Goal: Transaction & Acquisition: Purchase product/service

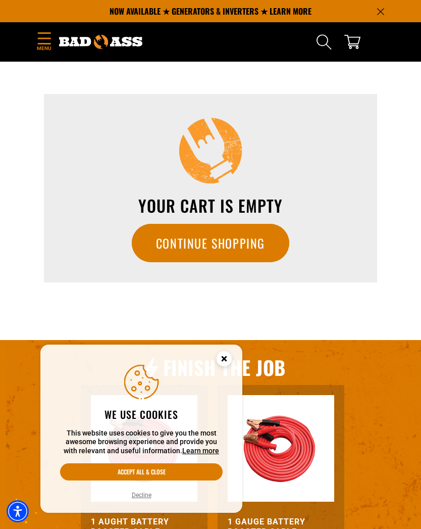
click at [226, 358] on icon "Close this option" at bounding box center [224, 359] width 4 height 4
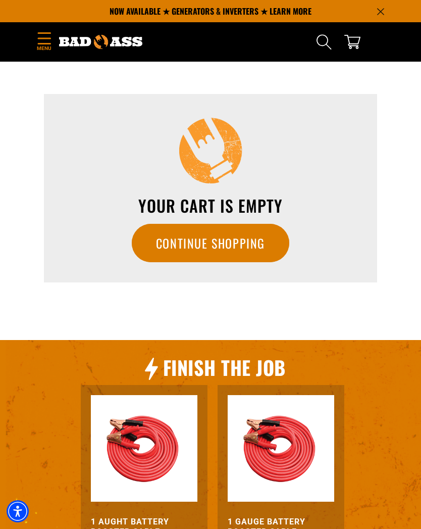
click at [197, 237] on link "Continue Shopping" at bounding box center [211, 243] width 158 height 38
click at [329, 45] on icon "Search" at bounding box center [324, 42] width 16 height 16
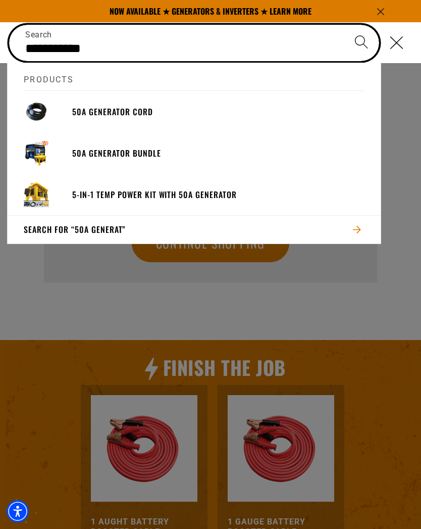
type input "**********"
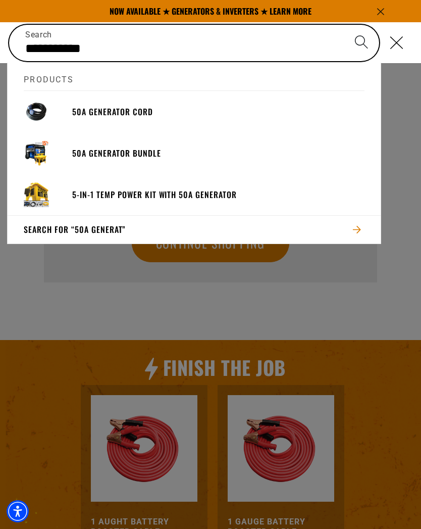
click at [83, 115] on h3 "50A Generator Cord" at bounding box center [218, 112] width 292 height 11
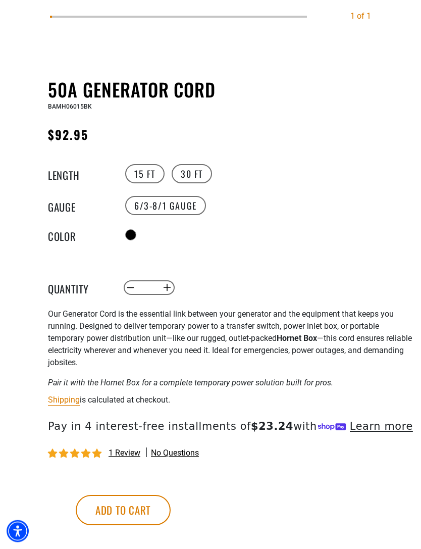
scroll to position [447, 0]
click at [171, 510] on button "Add to cart" at bounding box center [123, 510] width 95 height 30
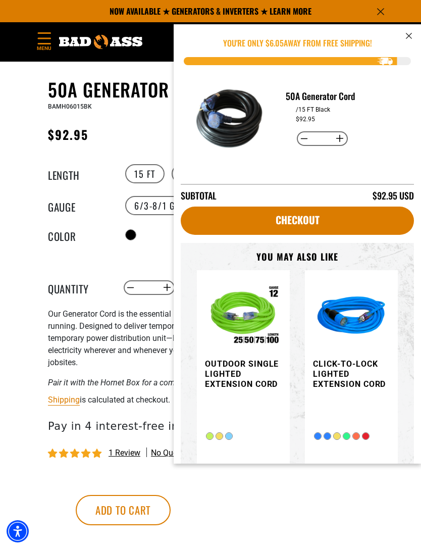
click at [410, 40] on button "cart" at bounding box center [409, 35] width 12 height 13
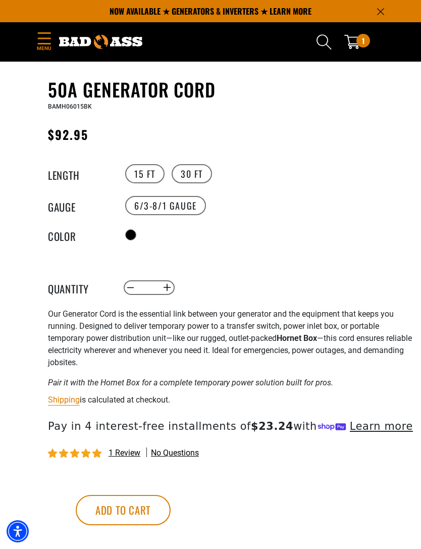
click at [323, 43] on icon "Search" at bounding box center [324, 42] width 16 height 16
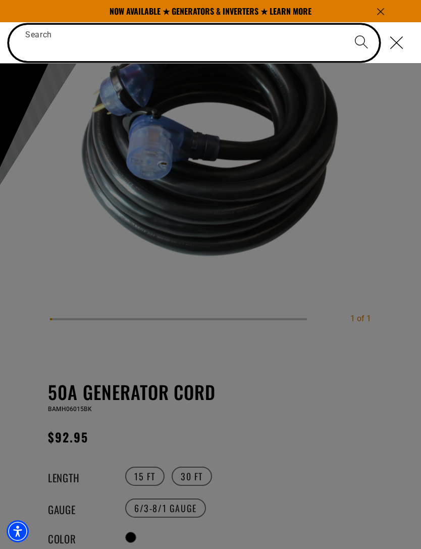
scroll to position [144, 0]
click at [273, 43] on input "Search" at bounding box center [194, 43] width 370 height 36
click at [76, 45] on input "Search" at bounding box center [194, 43] width 370 height 36
paste input "**********"
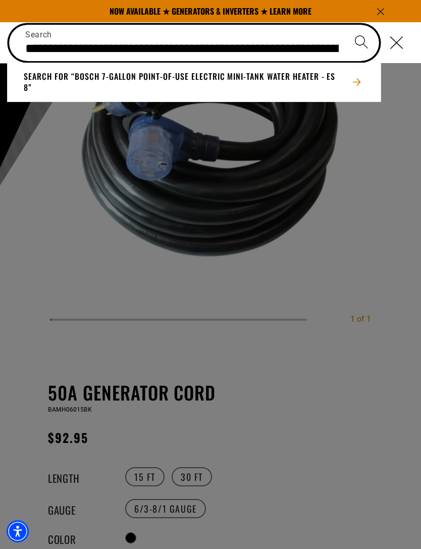
type input "**********"
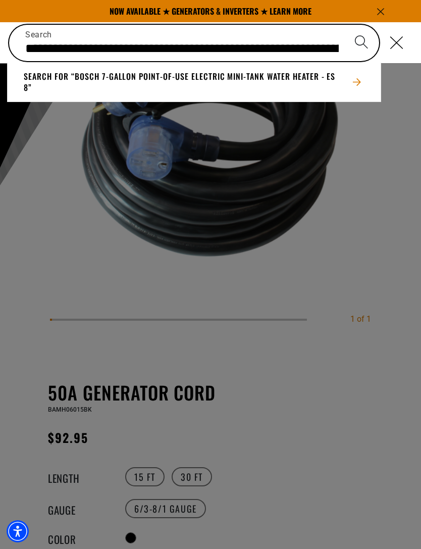
click at [290, 83] on button "Search for “Bosch 7-Gallon Point-of-Use Electric Mini-Tank Water Heater - ES8”" at bounding box center [194, 82] width 373 height 39
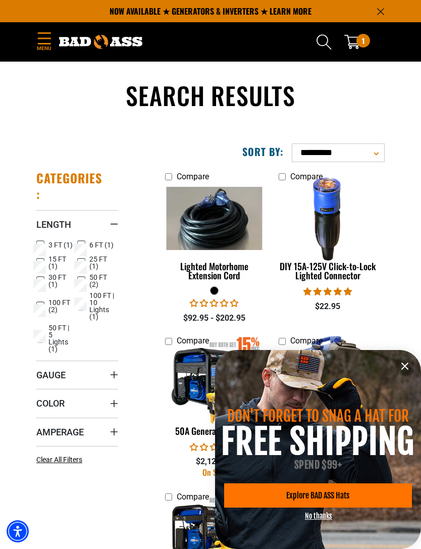
click at [411, 367] on icon "information" at bounding box center [405, 366] width 12 height 12
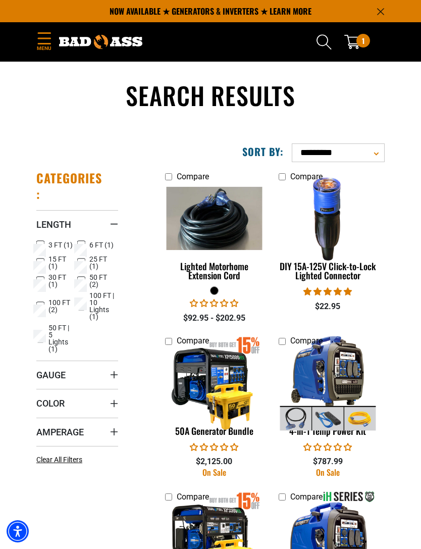
click at [249, 42] on div "Search 1 1 item" at bounding box center [301, 41] width 167 height 35
click at [322, 39] on icon "Search" at bounding box center [324, 42] width 16 height 16
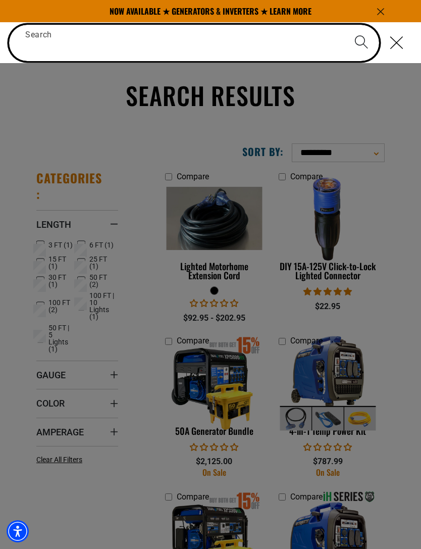
click at [155, 46] on input "Search" at bounding box center [194, 43] width 370 height 36
paste input "**********"
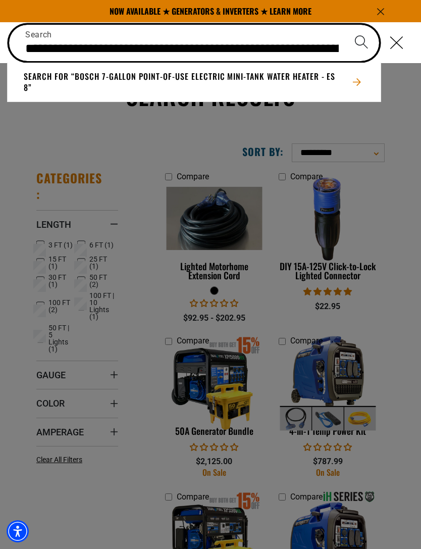
type input "**********"
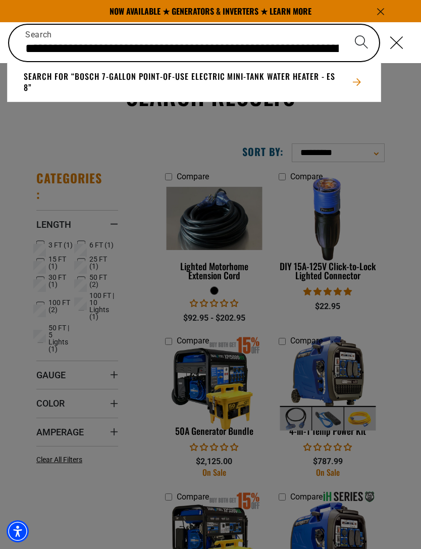
click at [302, 75] on button "Search for “Bosch 7-Gallon Point-of-Use Electric Mini-Tank Water Heater - ES8”" at bounding box center [194, 82] width 373 height 39
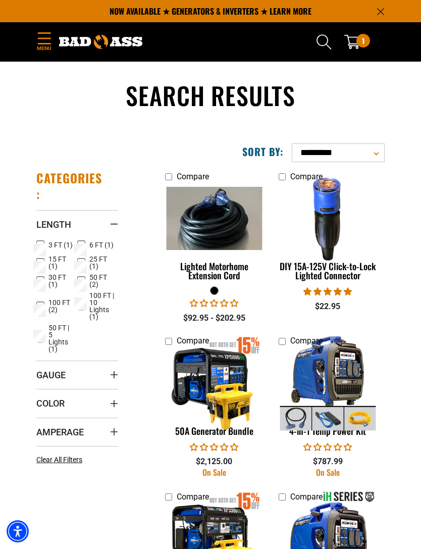
click at [364, 43] on span "1" at bounding box center [363, 41] width 3 height 14
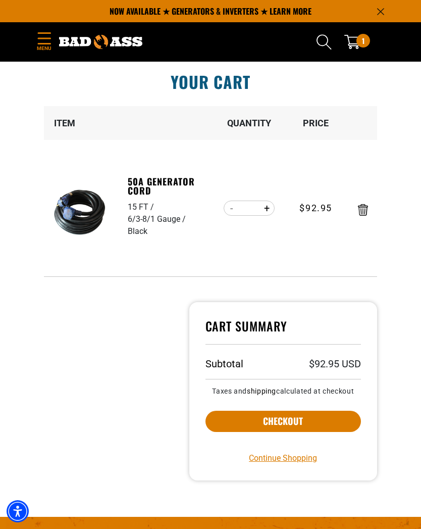
click at [49, 368] on div at bounding box center [109, 403] width 146 height 203
click at [392, 108] on cart-items "Your cart is empty Continue Shopping Item Quantity Price 50A Generator Cord 15 …" at bounding box center [211, 191] width 364 height 171
click at [333, 417] on button "Checkout" at bounding box center [284, 421] width 156 height 21
